Goal: Task Accomplishment & Management: Use online tool/utility

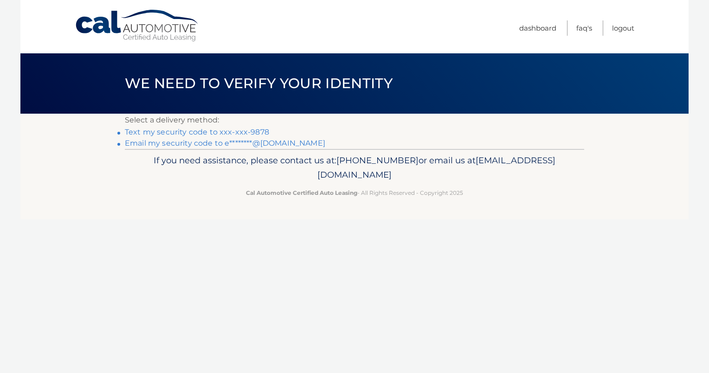
click at [202, 132] on link "Text my security code to xxx-xxx-9878" at bounding box center [197, 132] width 144 height 9
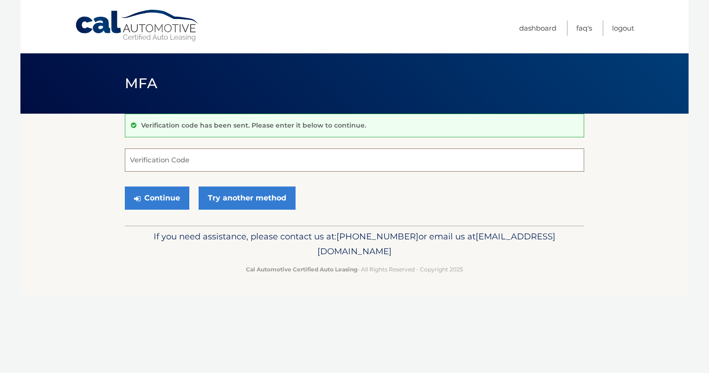
click at [206, 161] on input "Verification Code" at bounding box center [354, 159] width 459 height 23
type input "695317"
click at [145, 192] on button "Continue" at bounding box center [157, 198] width 64 height 23
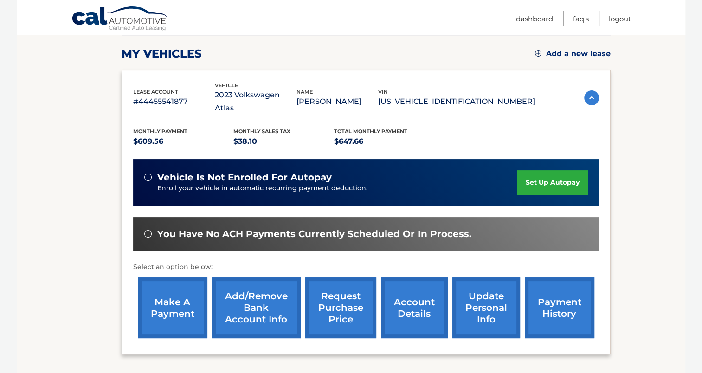
scroll to position [139, 0]
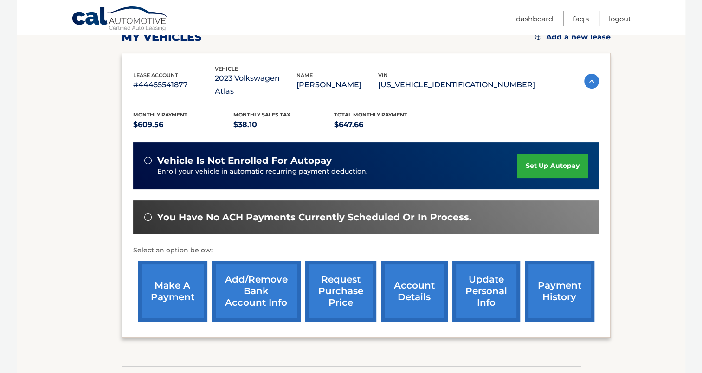
click at [169, 268] on link "make a payment" at bounding box center [173, 291] width 70 height 61
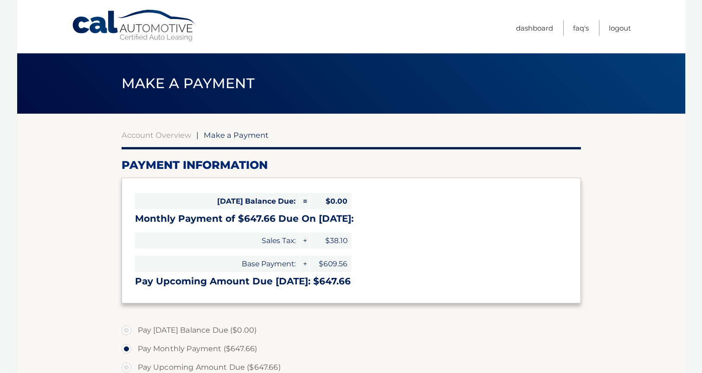
select select "OThiNjhlYTQtZWFhYy00OTIwLWJhMWUtMzFkNzQ4NWRlNmE2"
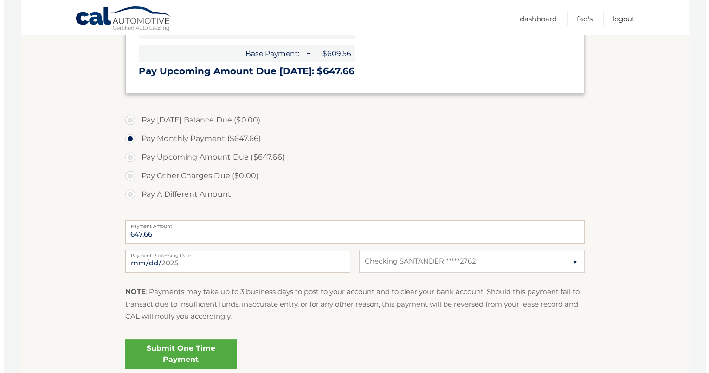
scroll to position [232, 0]
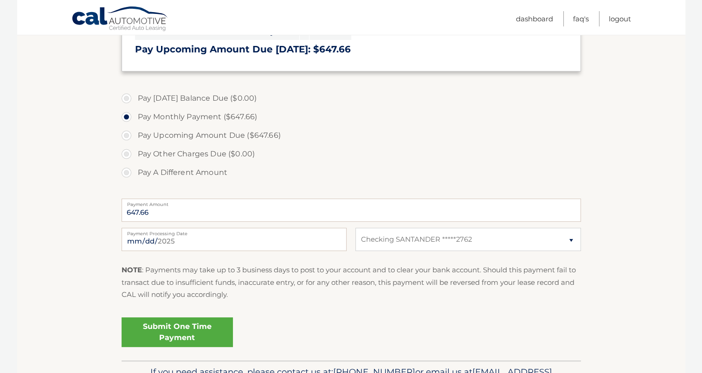
click at [185, 337] on link "Submit One Time Payment" at bounding box center [177, 332] width 111 height 30
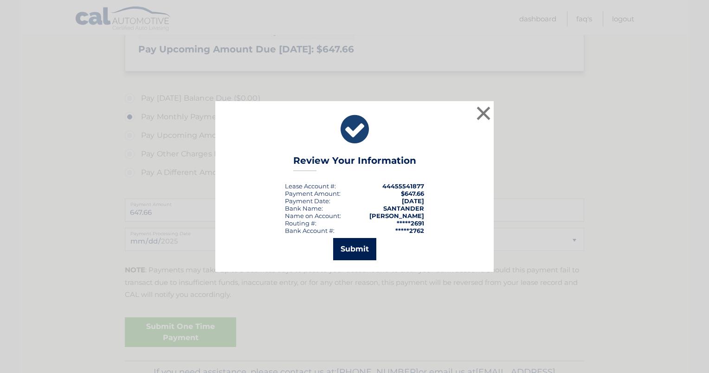
click at [373, 241] on button "Submit" at bounding box center [354, 249] width 43 height 22
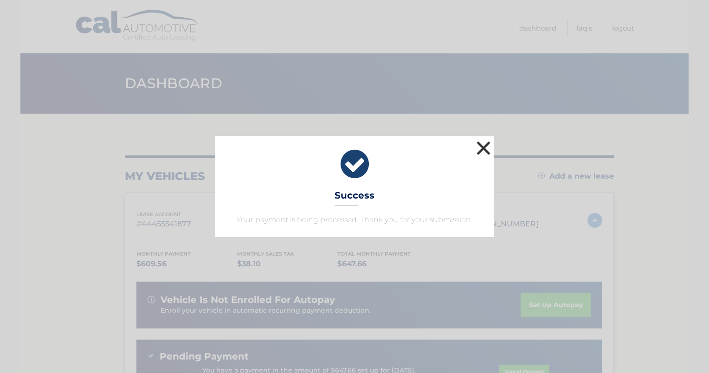
click at [479, 149] on button "×" at bounding box center [483, 148] width 19 height 19
